Goal: Information Seeking & Learning: Learn about a topic

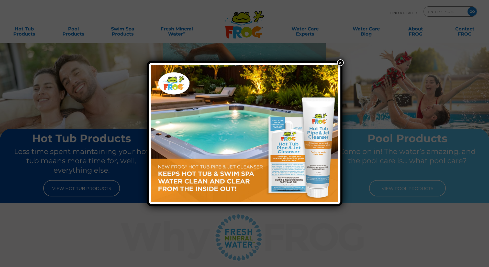
click at [341, 63] on button "×" at bounding box center [340, 62] width 7 height 7
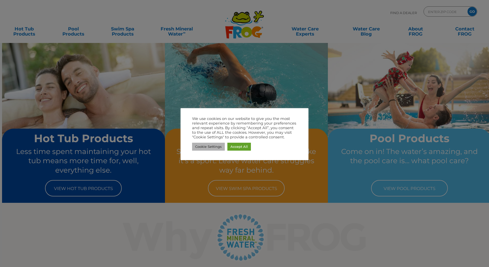
click at [210, 147] on link "Cookie Settings" at bounding box center [208, 147] width 33 height 8
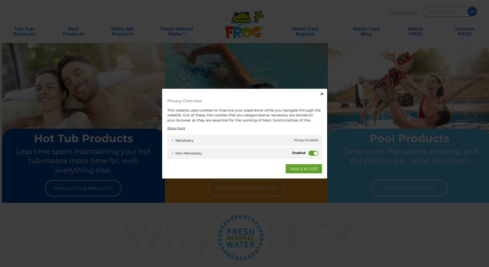
click at [321, 153] on div "Non-necessary Non-necessary" at bounding box center [244, 154] width 155 height 12
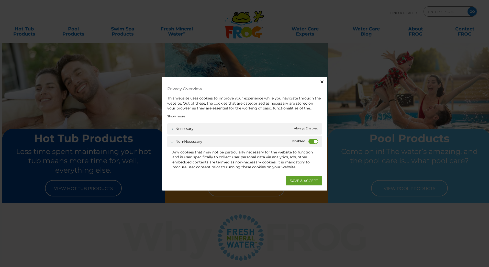
click at [314, 141] on label "Non-necessary" at bounding box center [313, 141] width 10 height 5
click at [0, 0] on input "Non-necessary" at bounding box center [0, 0] width 0 height 0
click at [303, 177] on link "SAVE & ACCEPT" at bounding box center [304, 180] width 36 height 9
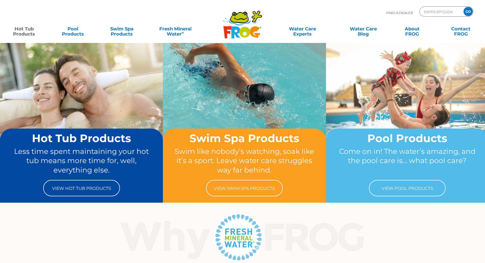
click at [30, 30] on link "Hot Tub Products" at bounding box center [24, 29] width 38 height 10
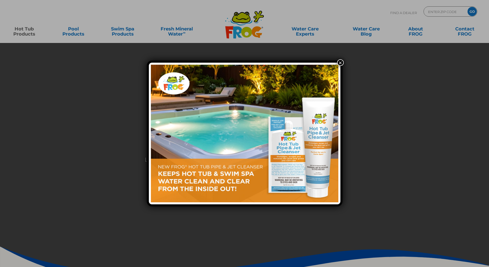
click at [339, 61] on button "×" at bounding box center [340, 62] width 7 height 7
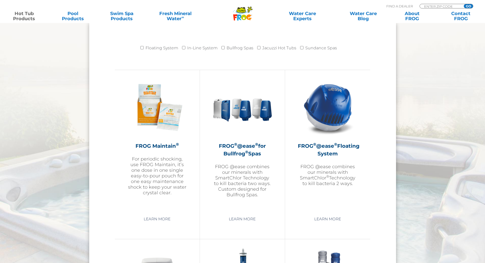
scroll to position [537, 0]
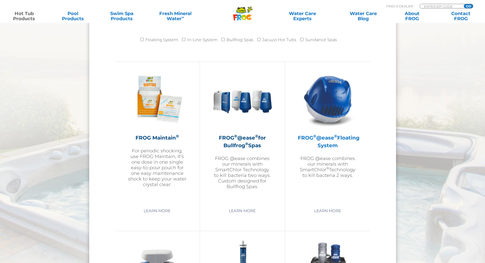
click at [327, 139] on h2 "FROG ® @ease ® Floating System" at bounding box center [328, 141] width 60 height 15
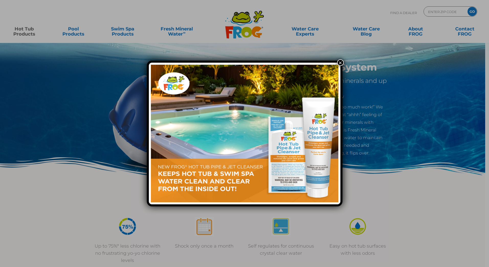
click at [339, 61] on button "×" at bounding box center [340, 62] width 7 height 7
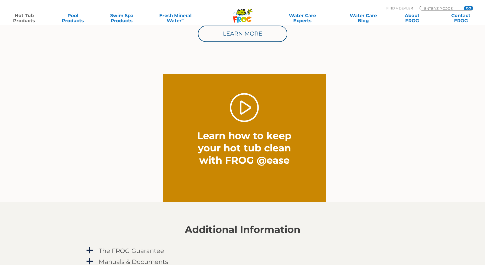
scroll to position [358, 0]
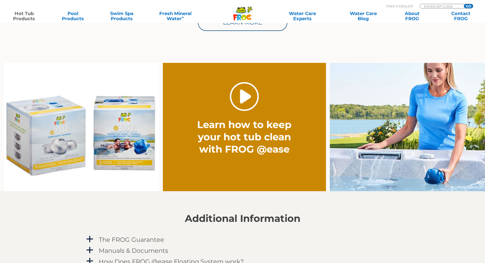
click at [237, 95] on link "." at bounding box center [244, 96] width 29 height 29
